Goal: Information Seeking & Learning: Find specific fact

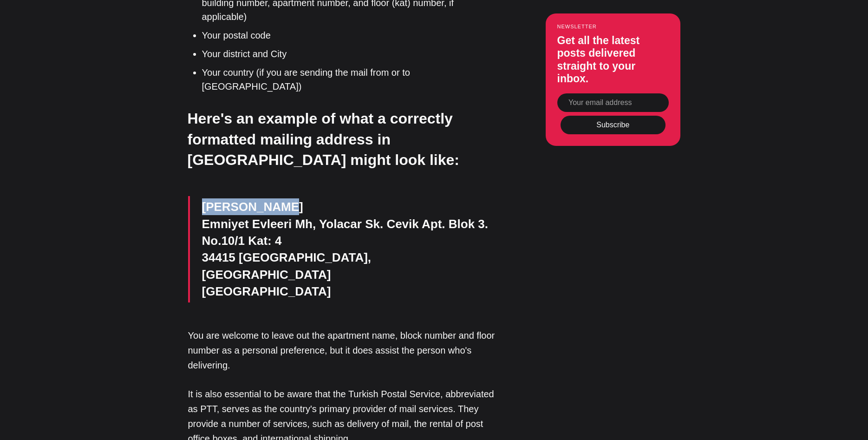
drag, startPoint x: 203, startPoint y: 143, endPoint x: 279, endPoint y: 141, distance: 75.7
click at [279, 198] on p "[PERSON_NAME] [PERSON_NAME], [PERSON_NAME]. Cevik Apt. Blok 3. [STREET_ADDRESS]" at bounding box center [350, 248] width 297 height 101
copy p "[PERSON_NAME]"
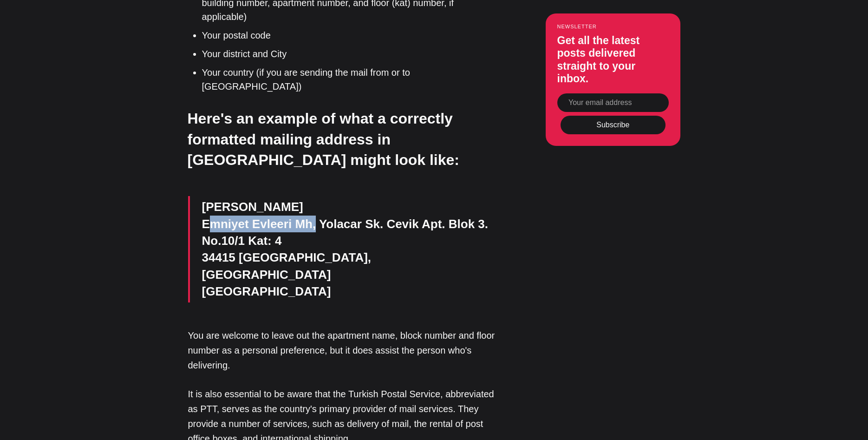
drag, startPoint x: 311, startPoint y: 160, endPoint x: 201, endPoint y: 165, distance: 109.7
click at [201, 196] on blockquote "[PERSON_NAME] [PERSON_NAME], [PERSON_NAME]. Cevik Apt. Blok 3. [STREET_ADDRESS]" at bounding box center [343, 249] width 311 height 106
copy p "Emniyet Evleeri Mh"
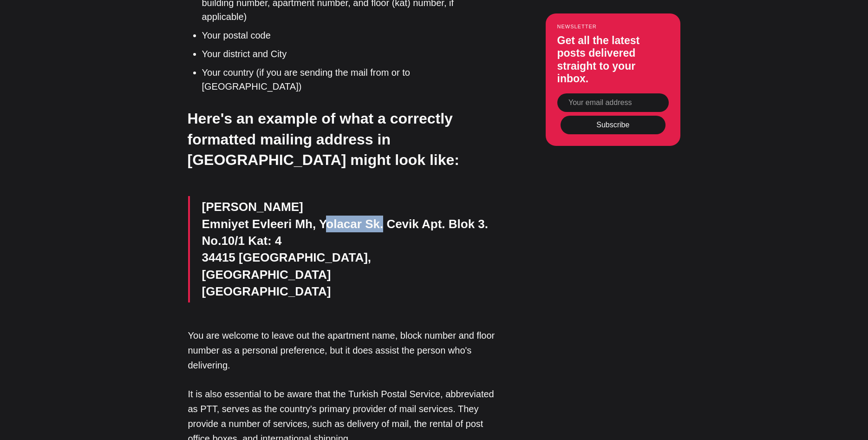
drag, startPoint x: 319, startPoint y: 157, endPoint x: 373, endPoint y: 158, distance: 54.3
click at [373, 198] on p "[PERSON_NAME] [PERSON_NAME], [PERSON_NAME]. Cevik Apt. Blok 3. [STREET_ADDRESS]" at bounding box center [350, 248] width 297 height 101
drag, startPoint x: 240, startPoint y: 195, endPoint x: 295, endPoint y: 193, distance: 54.3
click at [295, 198] on p "[PERSON_NAME] [PERSON_NAME], [PERSON_NAME]. Cevik Apt. Blok 3. [STREET_ADDRESS]" at bounding box center [350, 248] width 297 height 101
copy p "Kagithane"
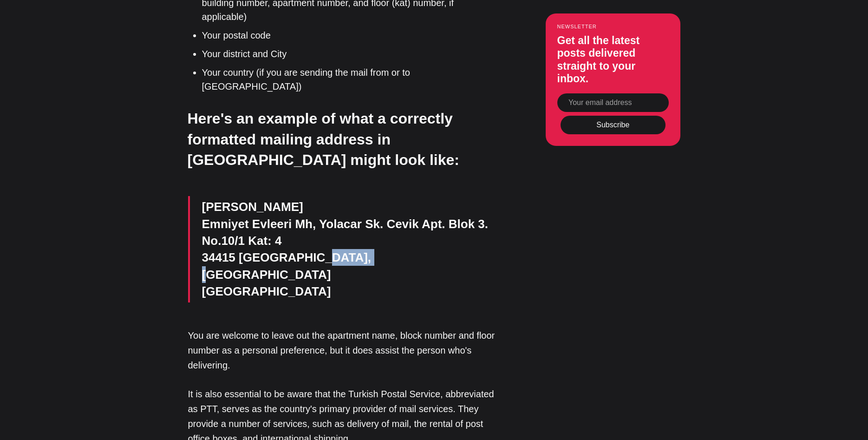
drag, startPoint x: 304, startPoint y: 194, endPoint x: 351, endPoint y: 193, distance: 47.4
click at [351, 198] on p "[PERSON_NAME] [PERSON_NAME], [PERSON_NAME]. Cevik Apt. Blok 3. [STREET_ADDRESS]" at bounding box center [350, 248] width 297 height 101
copy p "[GEOGRAPHIC_DATA]"
